Goal: Complete application form: Complete application form

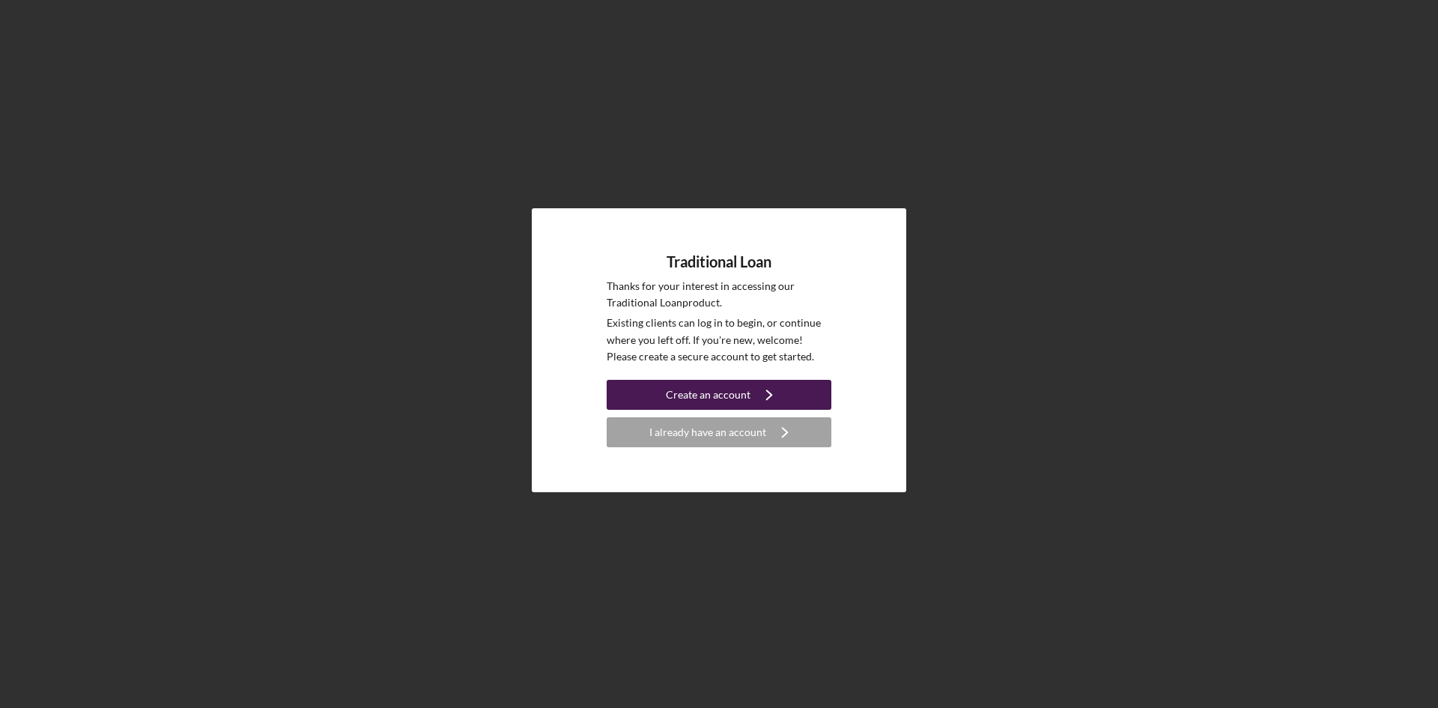
click at [655, 394] on button "Create an account Icon/Navigate" at bounding box center [719, 395] width 225 height 30
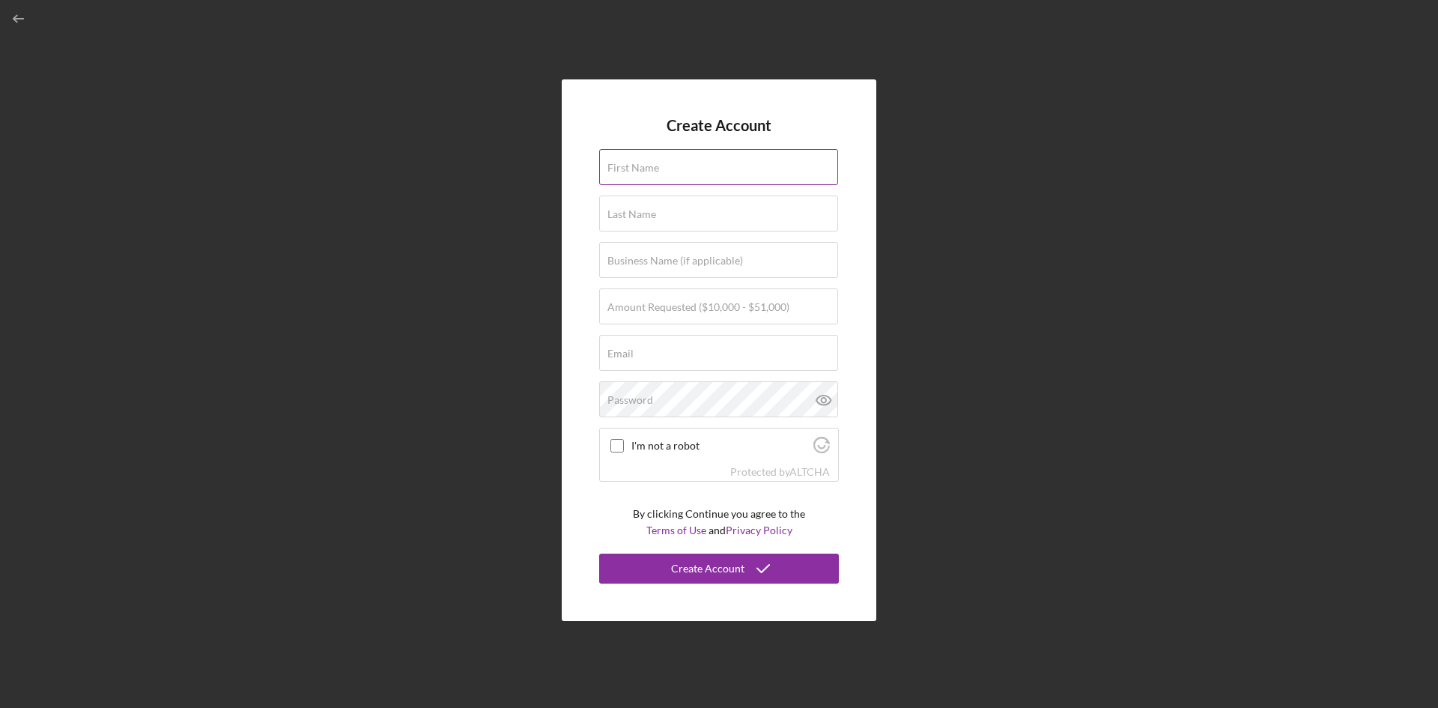
click at [687, 173] on input "First Name" at bounding box center [718, 167] width 239 height 36
type input "[DEMOGRAPHIC_DATA]"
type input "[PERSON_NAME]"
type input "KVCC, LLC"
type input "[EMAIL_ADDRESS][DOMAIN_NAME]"
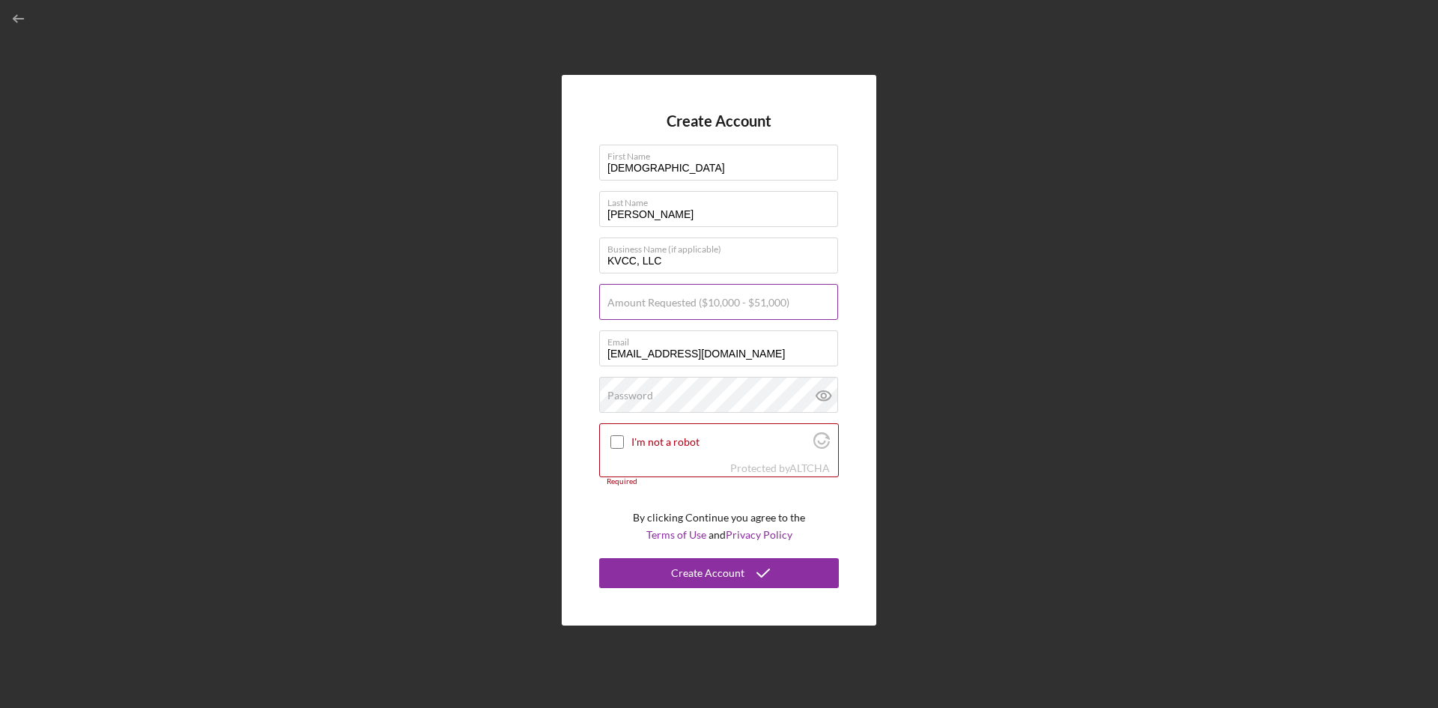
click at [673, 303] on label "Amount Requested ($10,000 - $51,000)" at bounding box center [698, 303] width 182 height 12
click at [673, 303] on input "Amount Requested ($10,000 - $51,000)" at bounding box center [718, 302] width 239 height 36
type input "$3"
type input "$45,000"
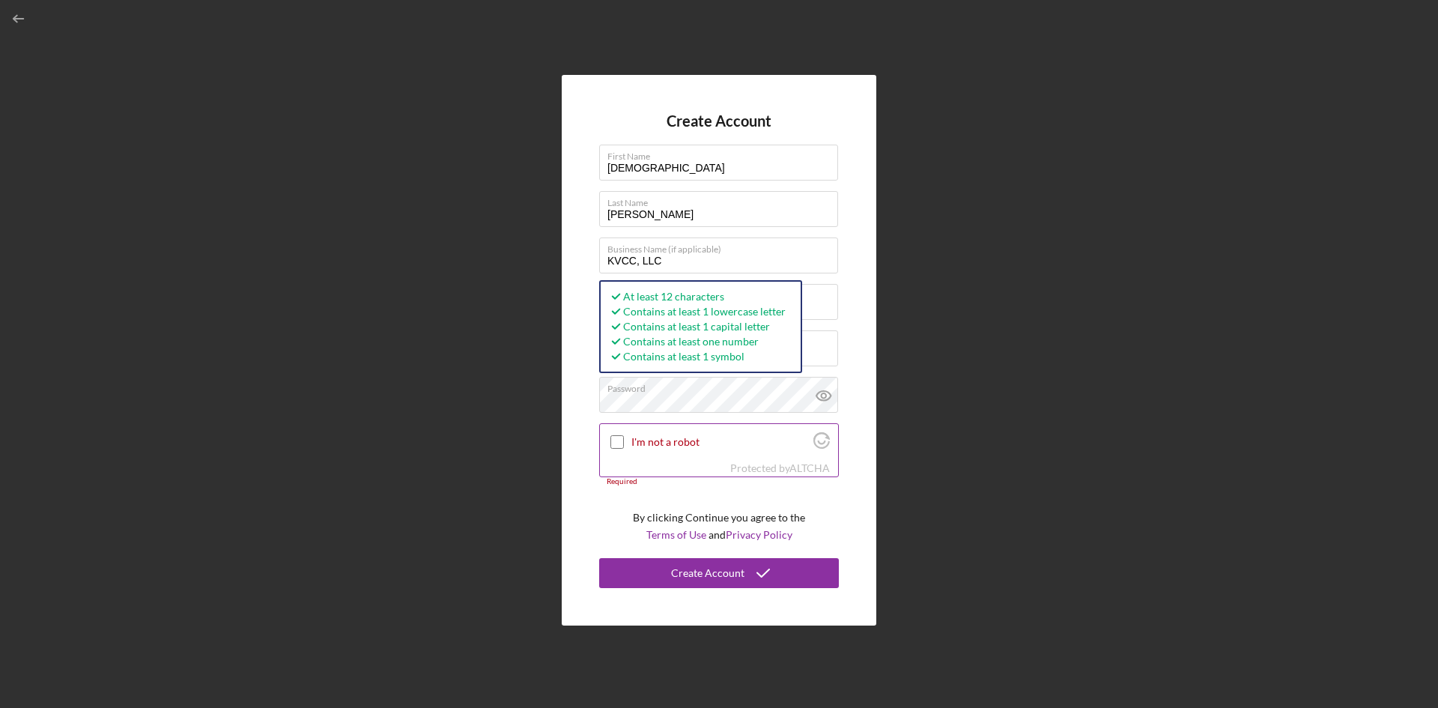
click at [621, 436] on input "I'm not a robot" at bounding box center [616, 441] width 13 height 13
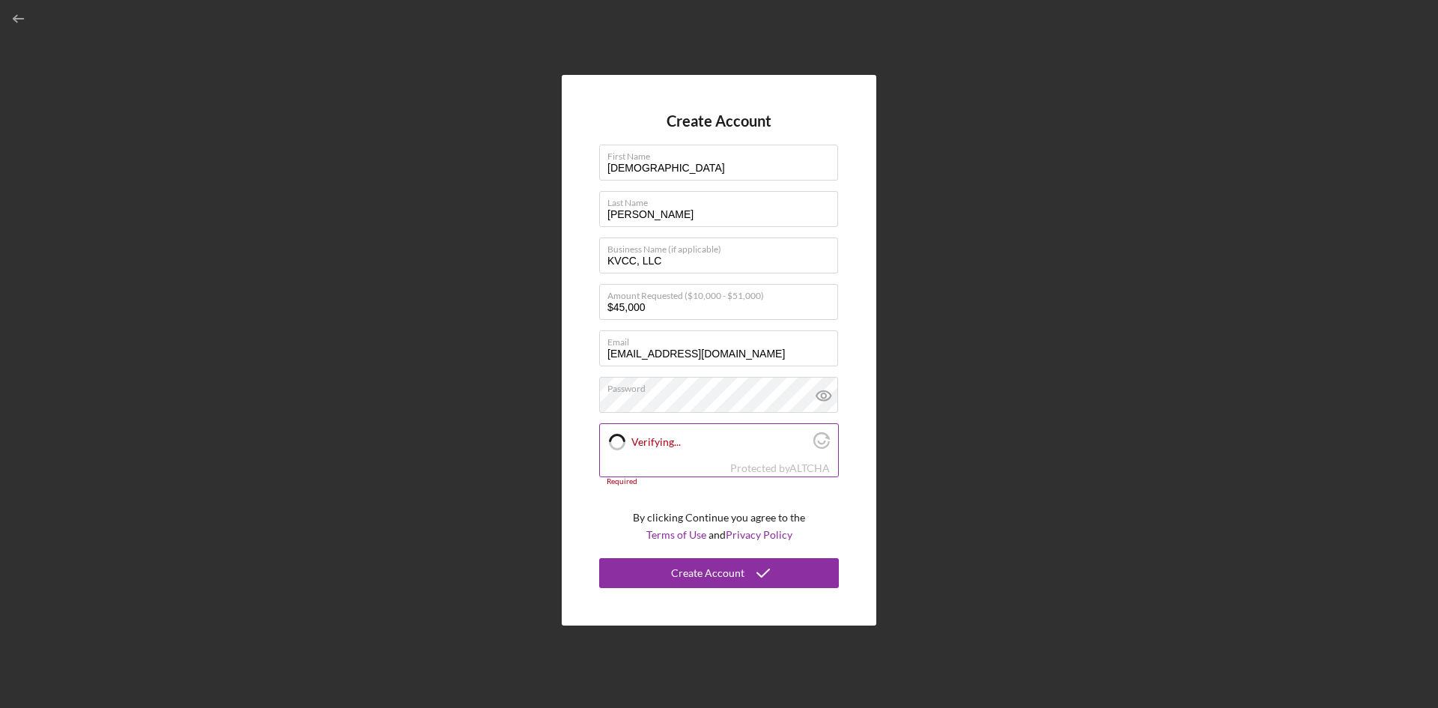
checkbox input "true"
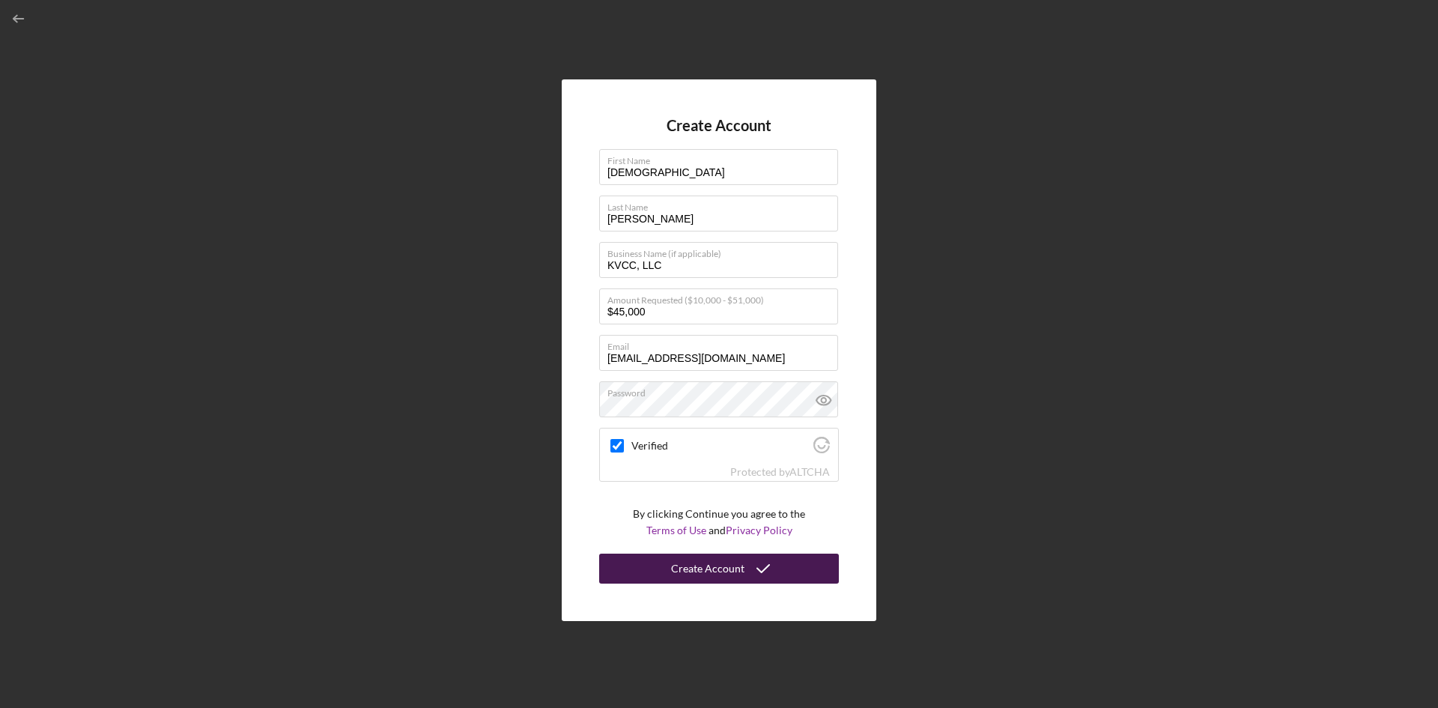
click at [686, 565] on div "Create Account" at bounding box center [707, 568] width 73 height 30
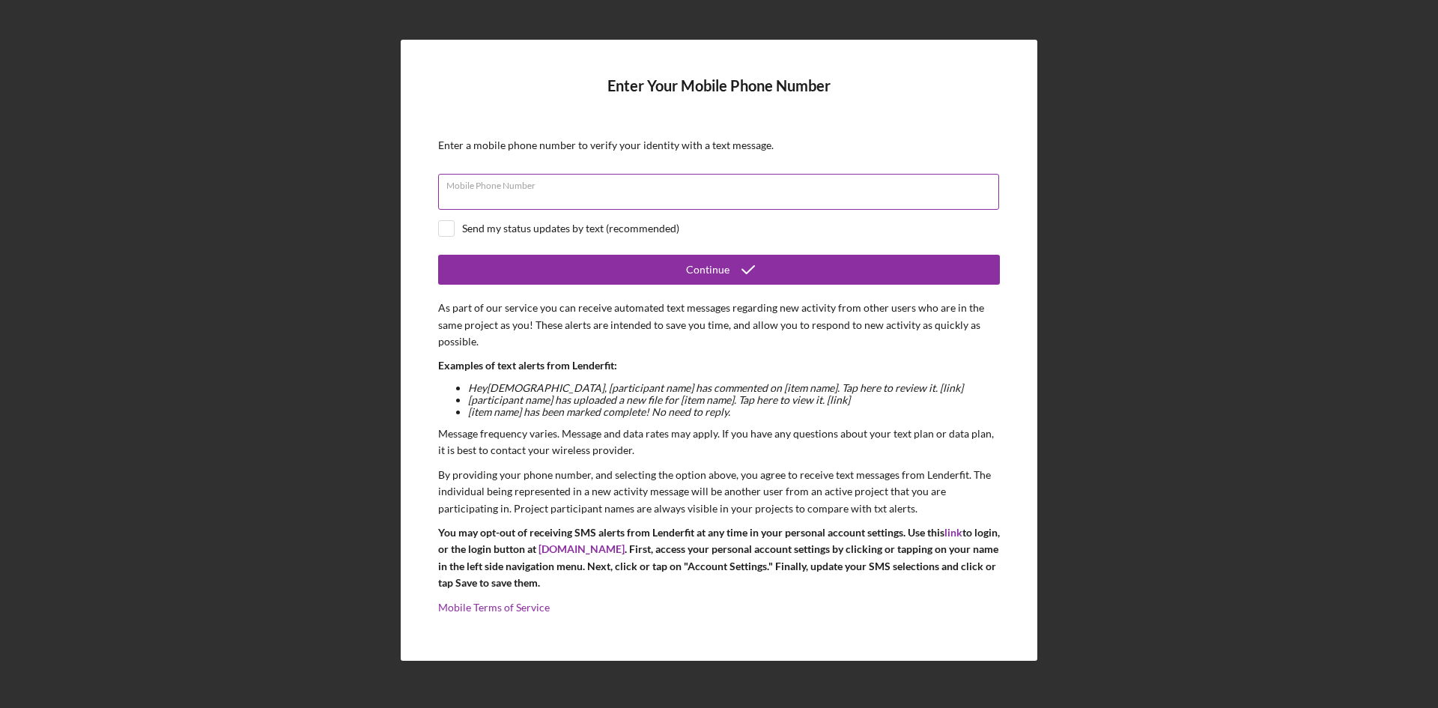
click at [589, 182] on div "Mobile Phone Number" at bounding box center [719, 192] width 562 height 37
type input "[PHONE_NUMBER]"
click at [444, 230] on input "checkbox" at bounding box center [446, 228] width 15 height 15
checkbox input "true"
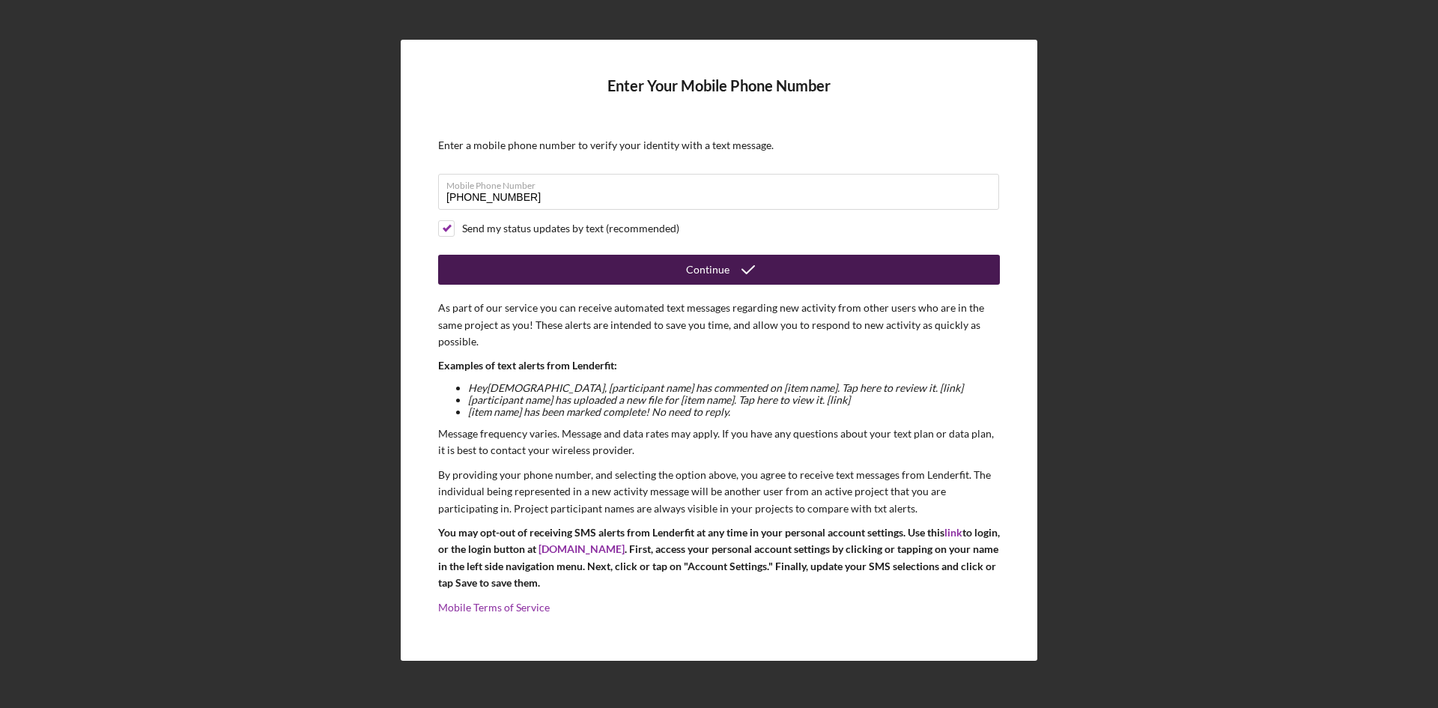
click at [568, 267] on button "Continue" at bounding box center [719, 270] width 562 height 30
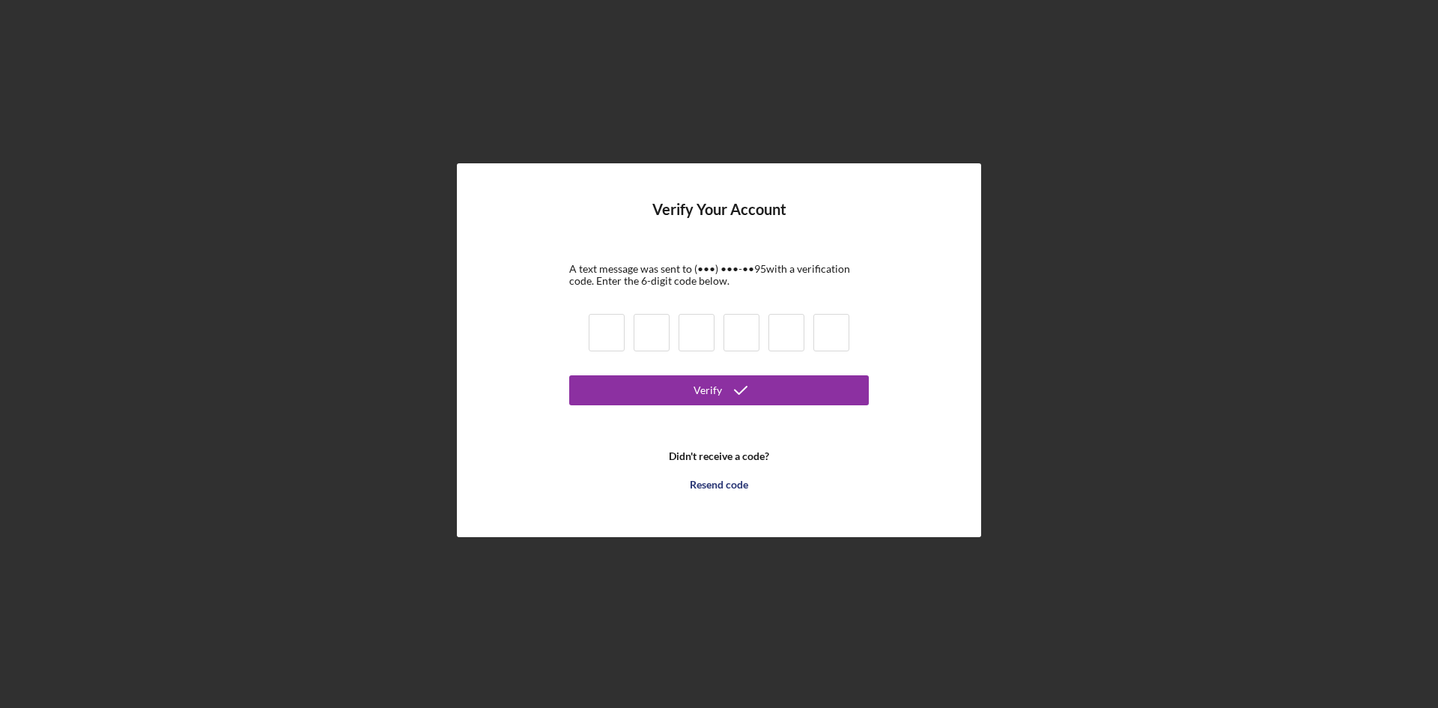
click at [618, 329] on input at bounding box center [607, 332] width 36 height 37
type input "0"
type input "4"
type input "5"
type input "0"
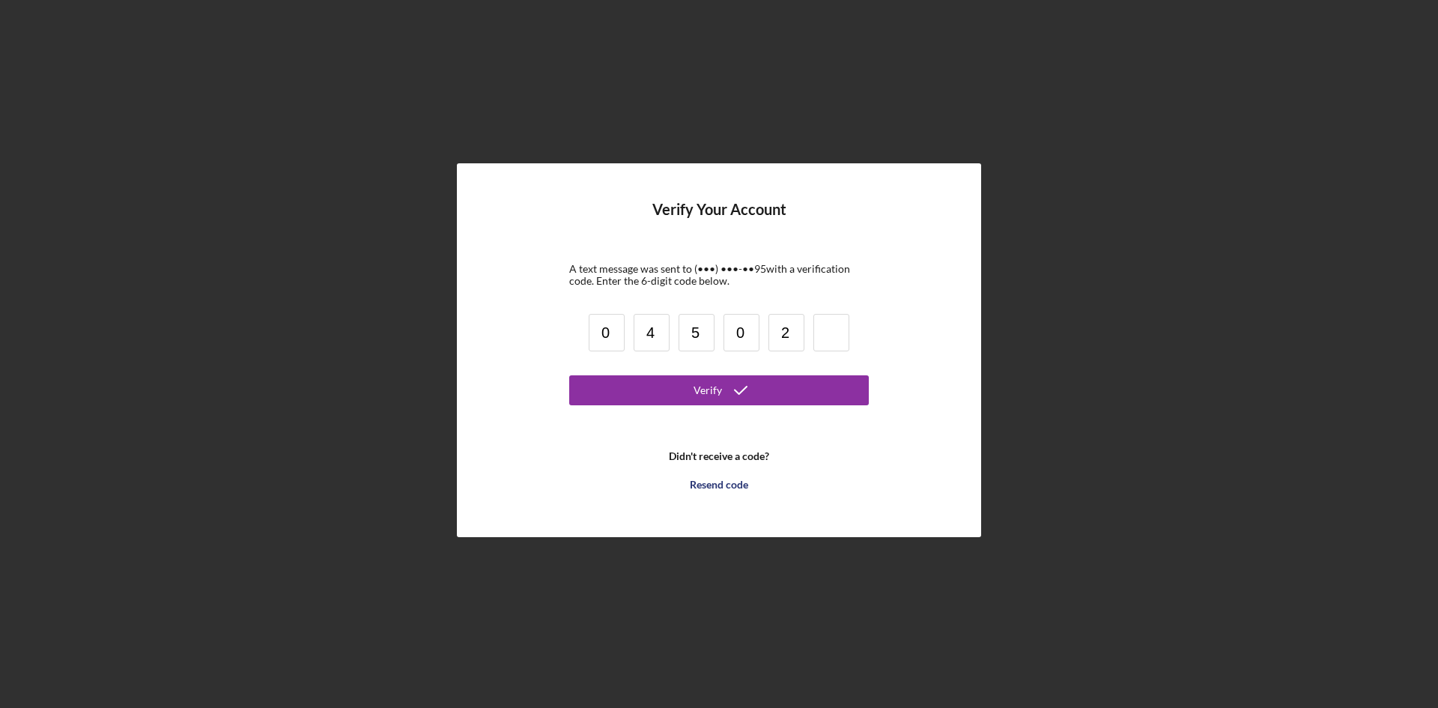
type input "2"
type input "0"
click at [633, 380] on button "Verify" at bounding box center [719, 390] width 300 height 30
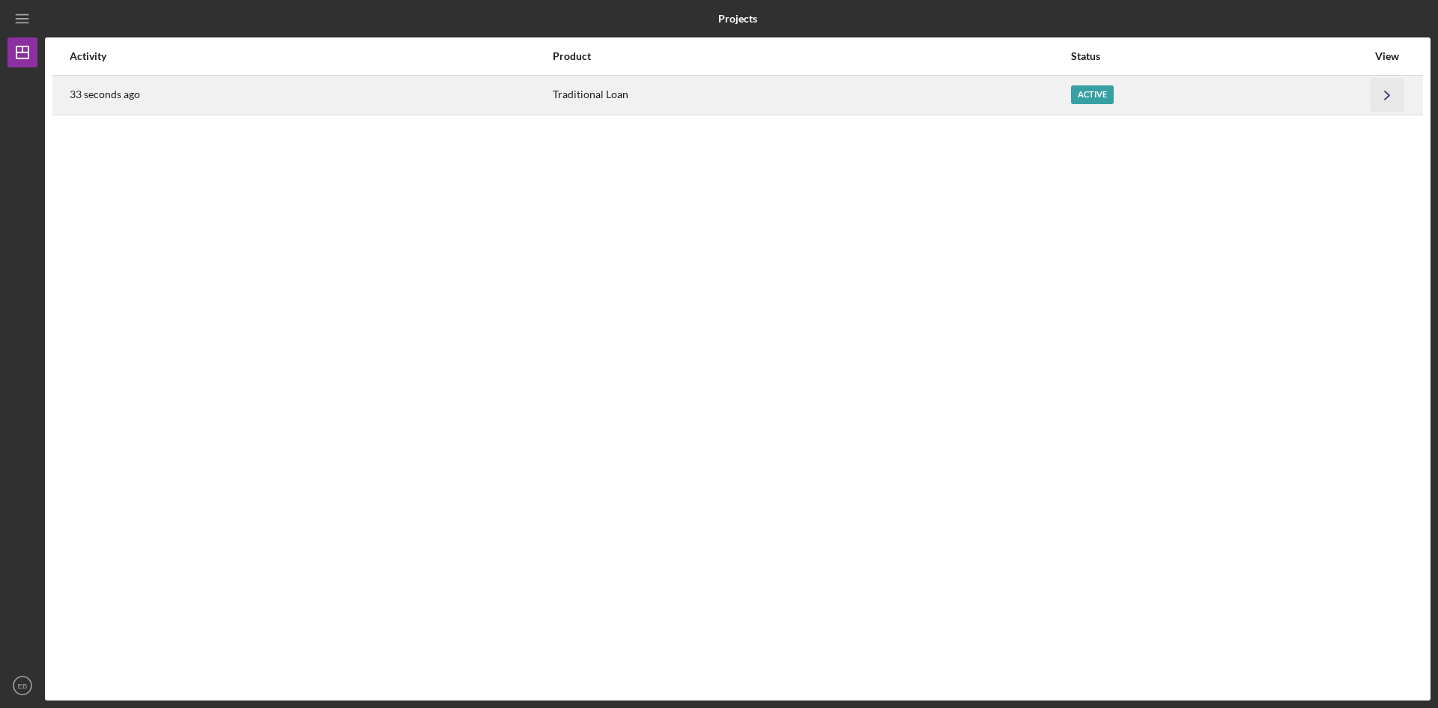
click at [1397, 95] on icon "Icon/Navigate" at bounding box center [1387, 95] width 34 height 34
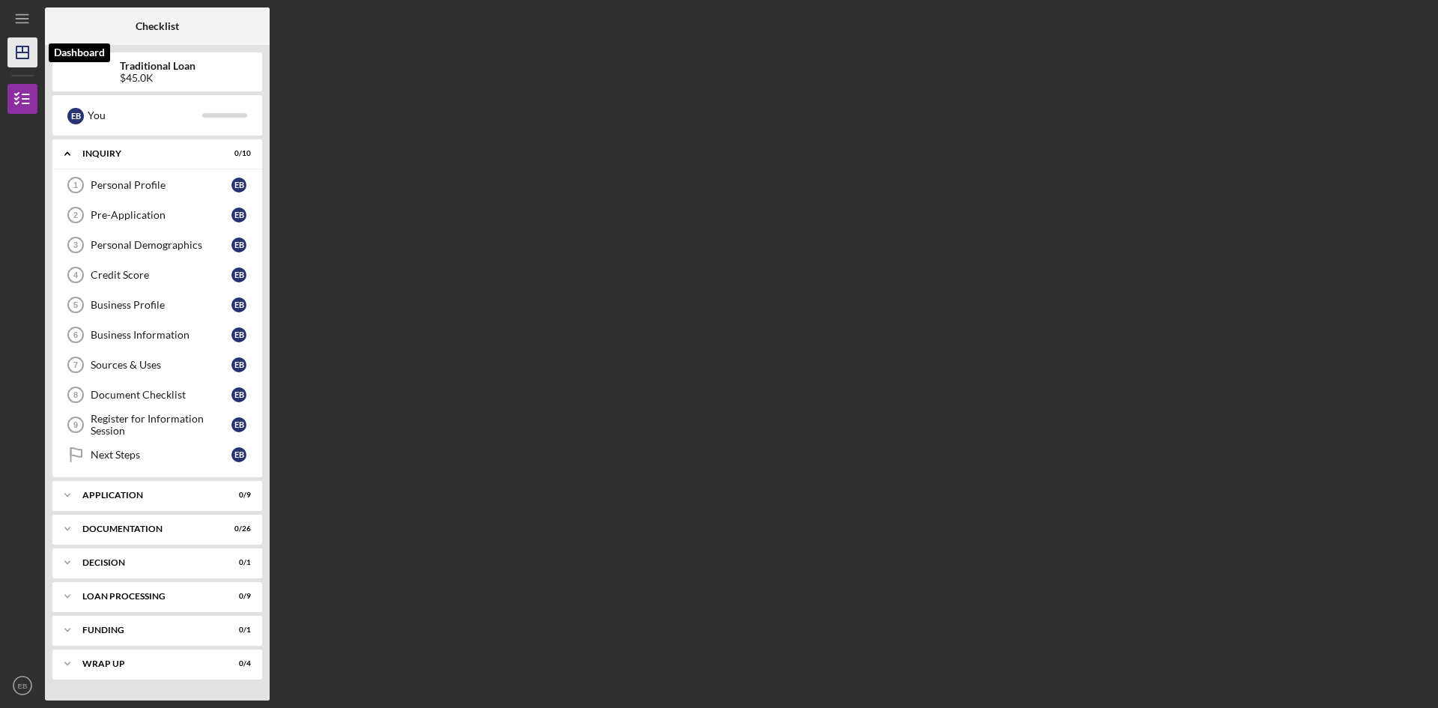
click at [22, 52] on line "button" at bounding box center [22, 49] width 0 height 6
